Goal: Task Accomplishment & Management: Manage account settings

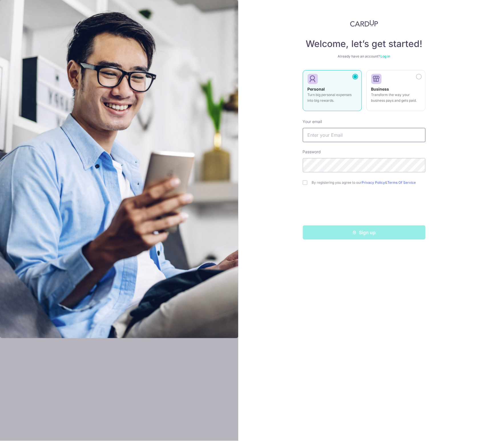
click at [349, 136] on input "text" at bounding box center [364, 135] width 123 height 14
type input "[EMAIL_ADDRESS][DOMAIN_NAME]"
click at [305, 183] on input "checkbox" at bounding box center [305, 182] width 5 height 5
checkbox input "true"
click at [386, 57] on link "Log in" at bounding box center [385, 56] width 10 height 4
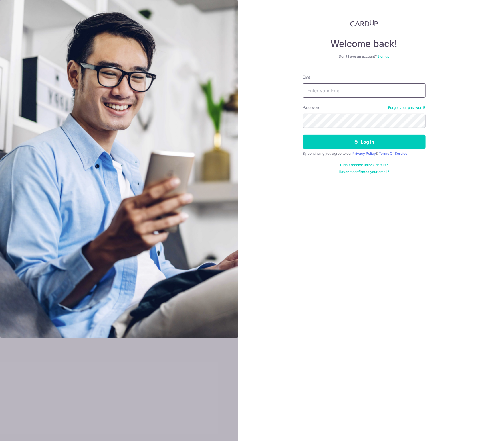
click at [334, 90] on input "Email" at bounding box center [364, 91] width 123 height 14
type input "[EMAIL_ADDRESS][DOMAIN_NAME]"
click at [354, 141] on icon "submit" at bounding box center [356, 142] width 5 height 5
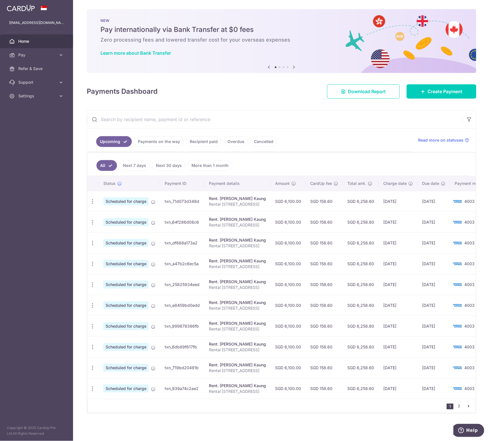
click at [137, 164] on link "Next 7 days" at bounding box center [134, 165] width 31 height 11
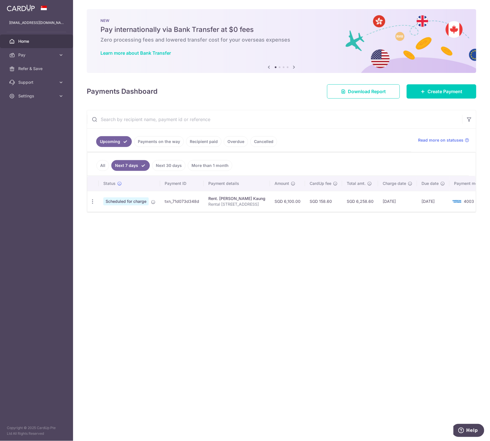
click at [100, 166] on link "All" at bounding box center [102, 165] width 13 height 11
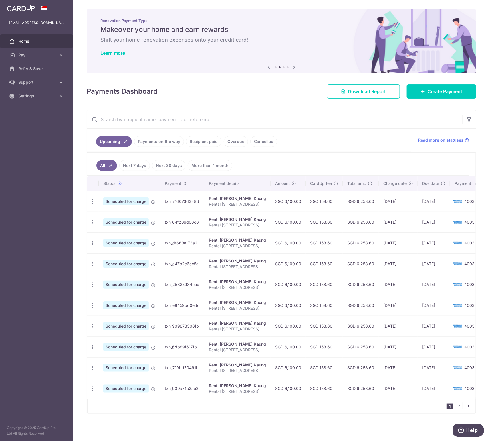
click at [152, 141] on link "Payments on the way" at bounding box center [159, 141] width 50 height 11
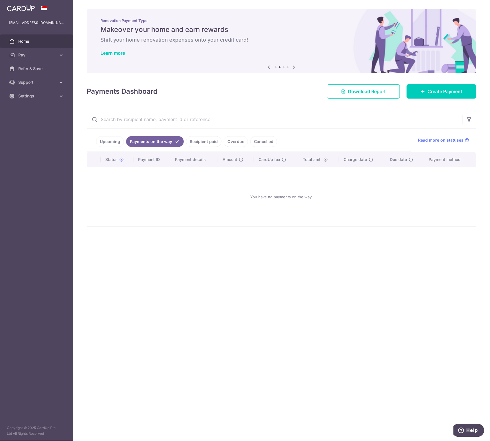
click at [205, 141] on link "Recipient paid" at bounding box center [203, 141] width 35 height 11
